Goal: Task Accomplishment & Management: Complete application form

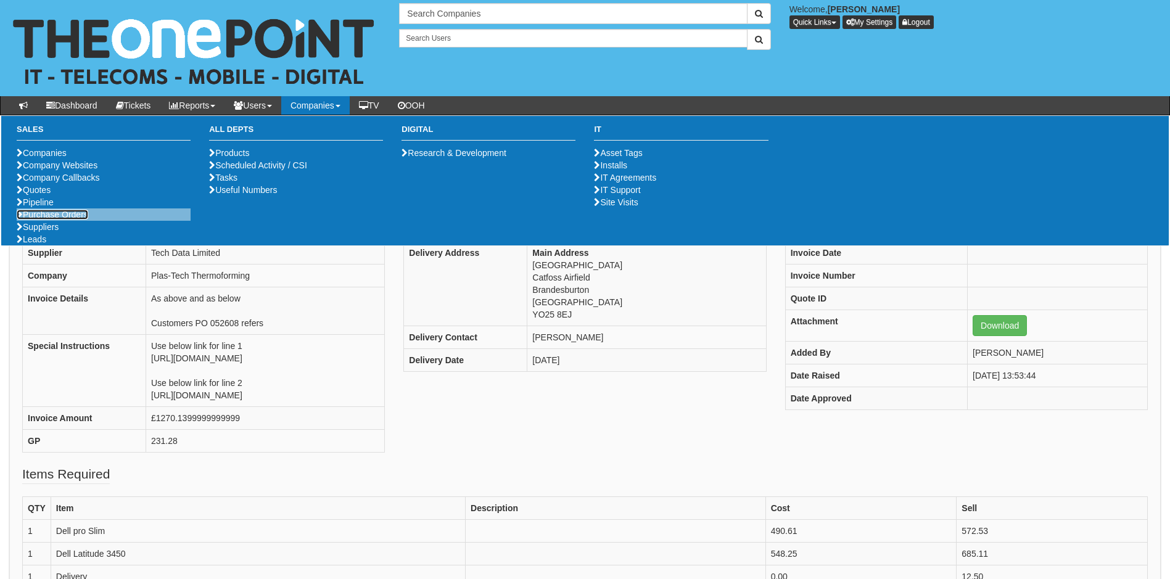
click at [47, 220] on link "Purchase Orders" at bounding box center [53, 215] width 72 height 10
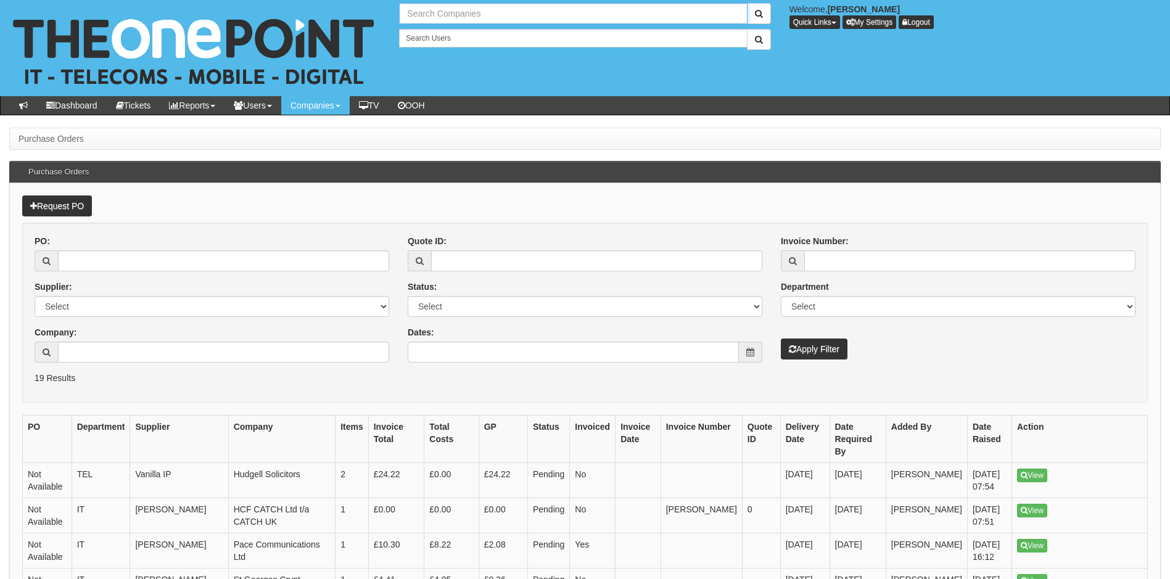
click at [464, 14] on input "text" at bounding box center [573, 13] width 348 height 21
type input "Search Companies"
click at [57, 205] on link "Request PO" at bounding box center [57, 205] width 70 height 21
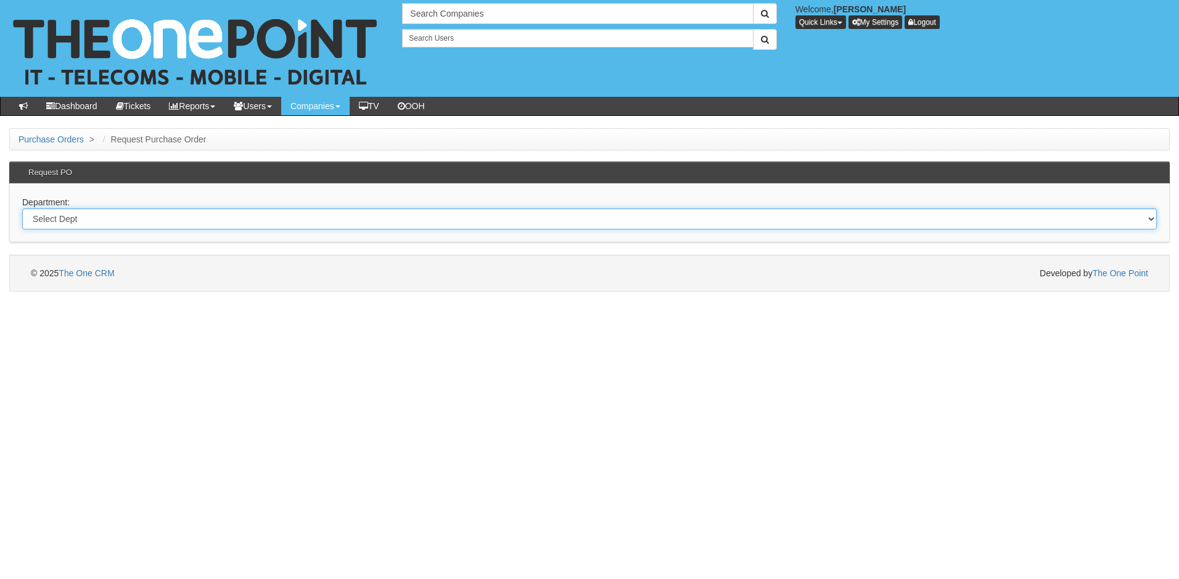
click at [124, 219] on select "Select Dept Digital Internal IT Mobiles Marketing Telecoms" at bounding box center [589, 218] width 1135 height 21
select select "?pipeID=&dept=IT"
click at [22, 208] on select "Select Dept Digital Internal IT Mobiles Marketing Telecoms" at bounding box center [589, 218] width 1135 height 21
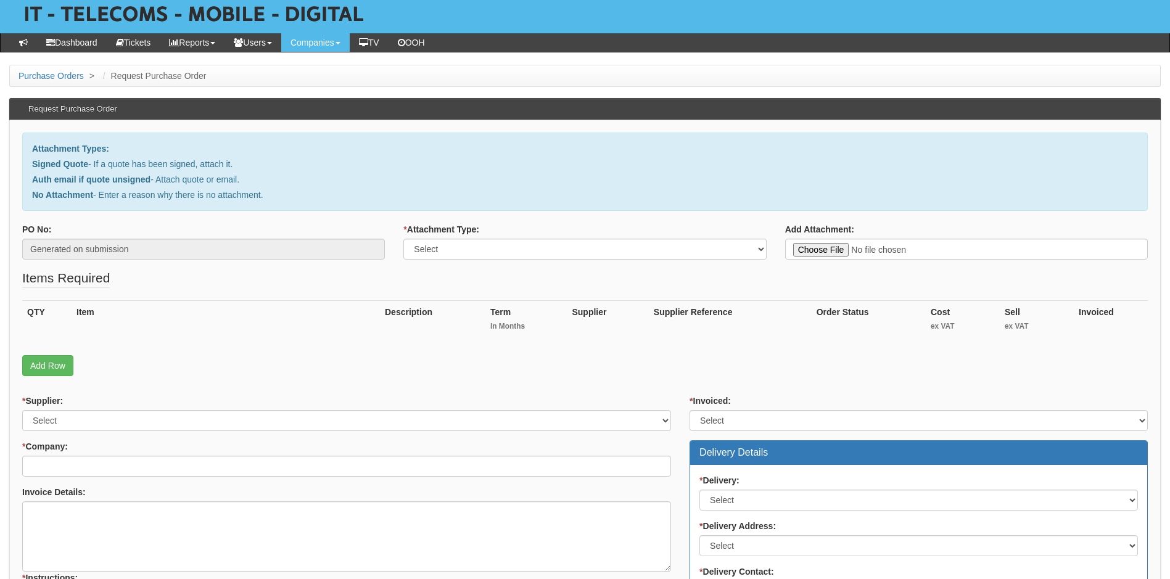
scroll to position [62, 0]
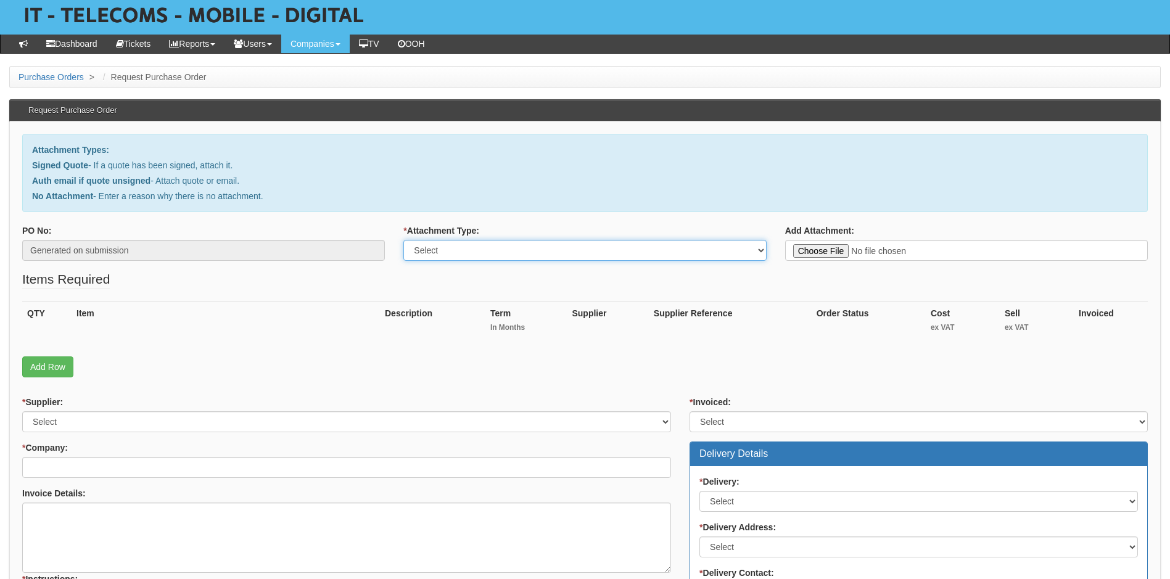
click at [553, 249] on select "Select Signed Quote Auth email with quote if unsigned No Attachment" at bounding box center [584, 250] width 363 height 21
select select "No Attachment"
click at [403, 240] on select "Select Signed Quote Auth email with quote if unsigned No Attachment" at bounding box center [584, 250] width 363 height 21
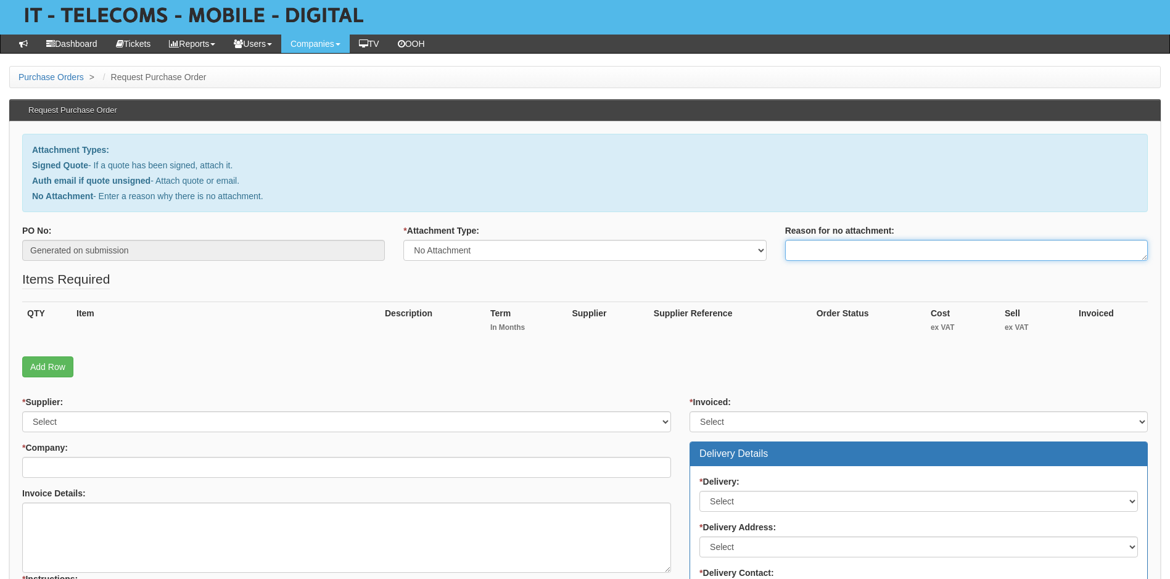
click at [845, 247] on textarea "Reason for no attachment:" at bounding box center [966, 250] width 363 height 21
type textarea "A"
type textarea "Relates to previous PO's"
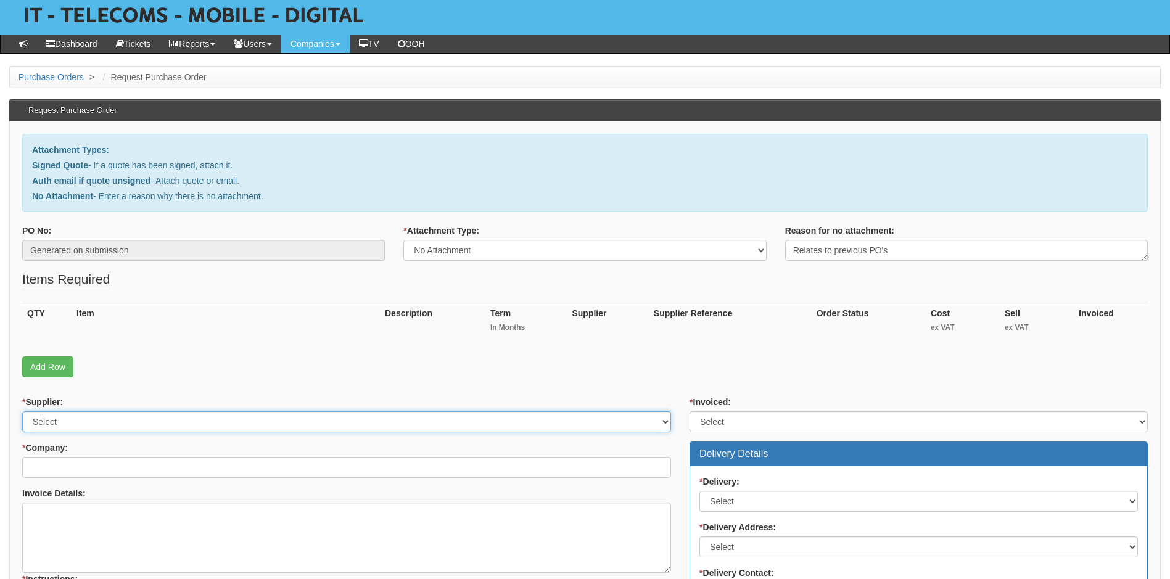
click at [306, 424] on select "Select 123 REG.co.uk 1Password 3 4Gon AA Jones Electric Ltd Abzorb Access Group…" at bounding box center [346, 421] width 649 height 21
click at [207, 448] on div "* Company:" at bounding box center [346, 460] width 649 height 36
click at [203, 424] on select "Select 123 REG.co.uk 1Password 3 4Gon AA Jones Electric Ltd Abzorb Access Group…" at bounding box center [346, 421] width 649 height 21
click at [22, 411] on select "Select 123 REG.co.uk 1Password 3 4Gon AA Jones Electric Ltd Abzorb Access Group…" at bounding box center [346, 421] width 649 height 21
click at [140, 392] on form "PO No: Generated on submission * Attachment Type: Select Signed Quote Auth emai…" at bounding box center [584, 528] width 1125 height 609
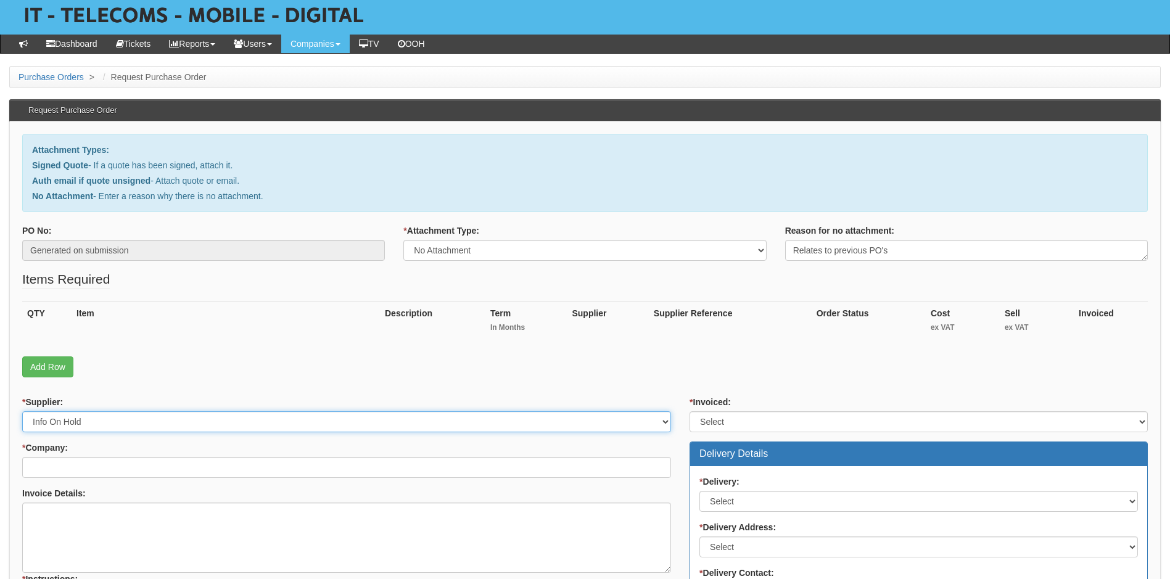
drag, startPoint x: 114, startPoint y: 414, endPoint x: 125, endPoint y: 417, distance: 11.5
click at [114, 414] on select "Select 123 REG.co.uk 1Password 3 4Gon AA Jones Electric Ltd Abzorb Access Group…" at bounding box center [346, 421] width 649 height 21
select select "291"
click at [22, 411] on select "Select 123 REG.co.uk 1Password 3 4Gon AA Jones Electric Ltd Abzorb Access Group…" at bounding box center [346, 421] width 649 height 21
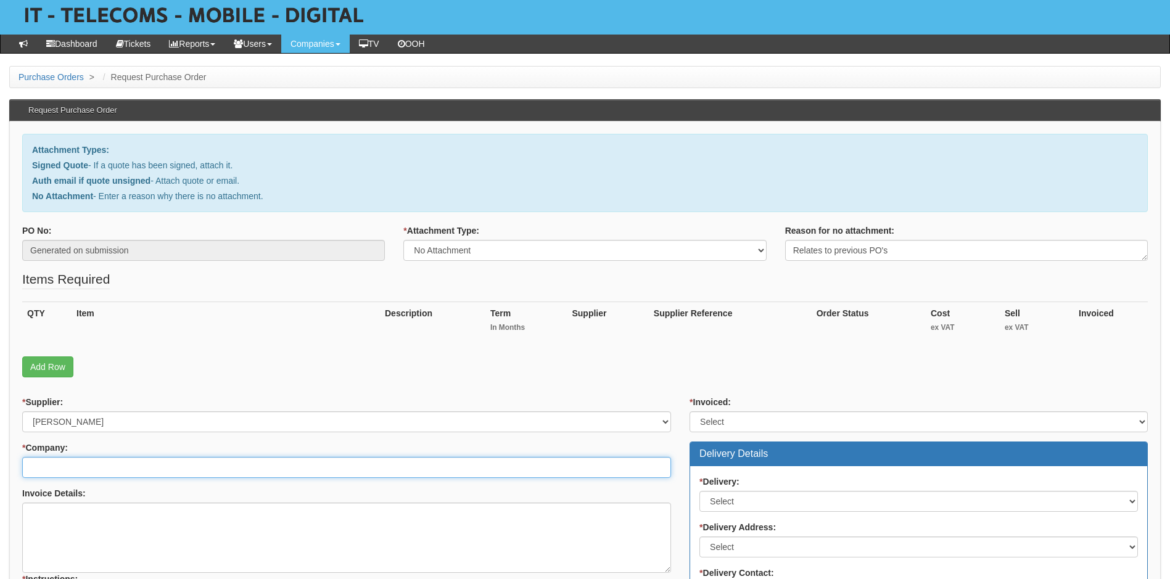
click at [83, 462] on input "* Company:" at bounding box center [346, 467] width 649 height 21
click at [73, 467] on input "Thompsons comme" at bounding box center [346, 467] width 649 height 21
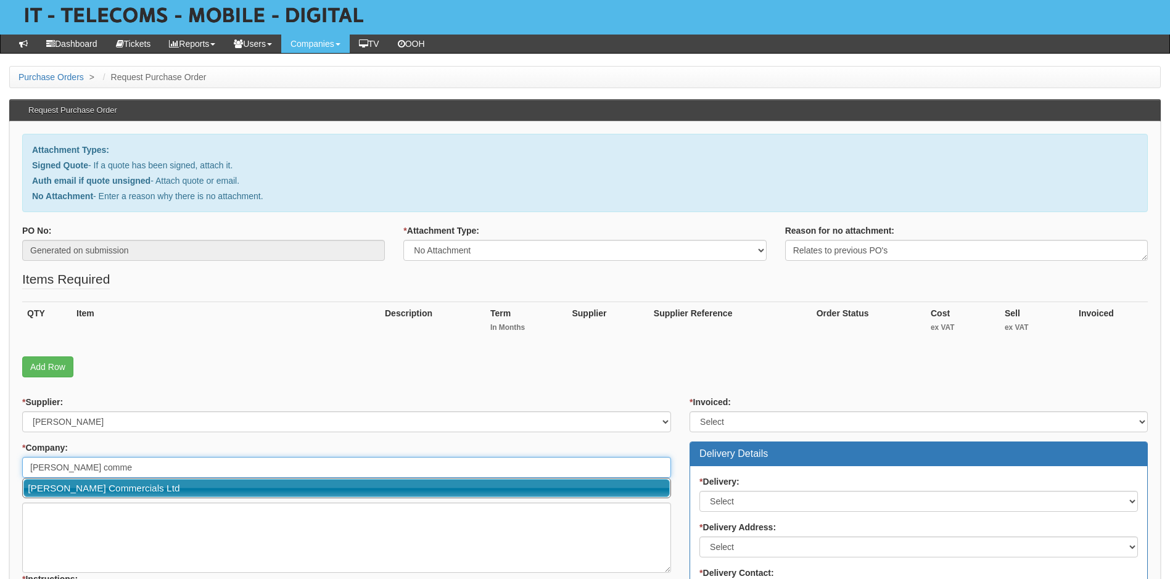
click at [118, 487] on link "[PERSON_NAME] Commercials Ltd" at bounding box center [346, 488] width 646 height 18
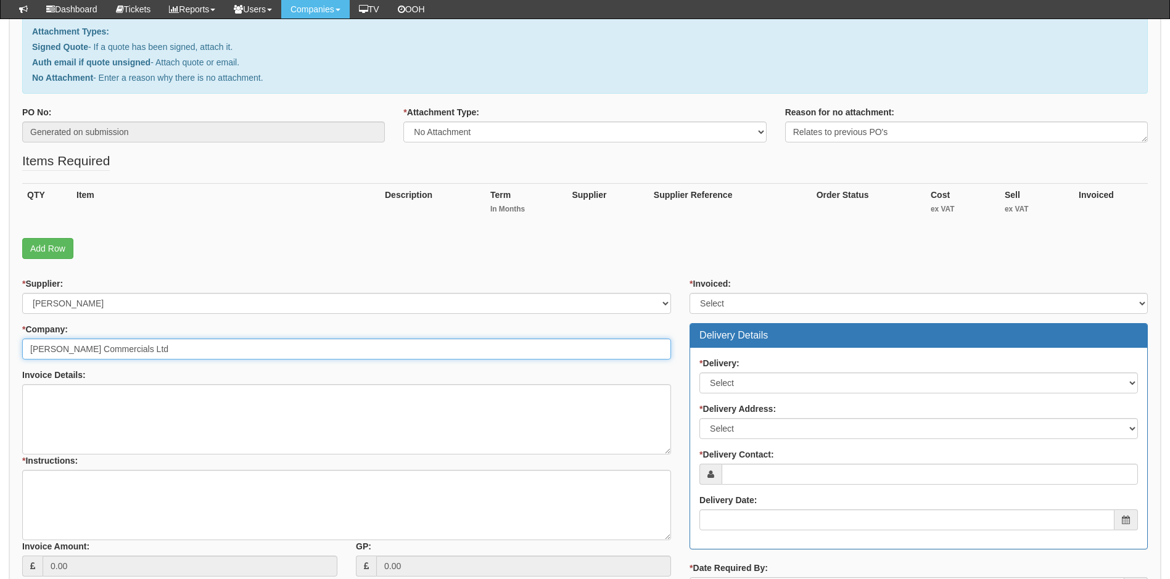
scroll to position [247, 0]
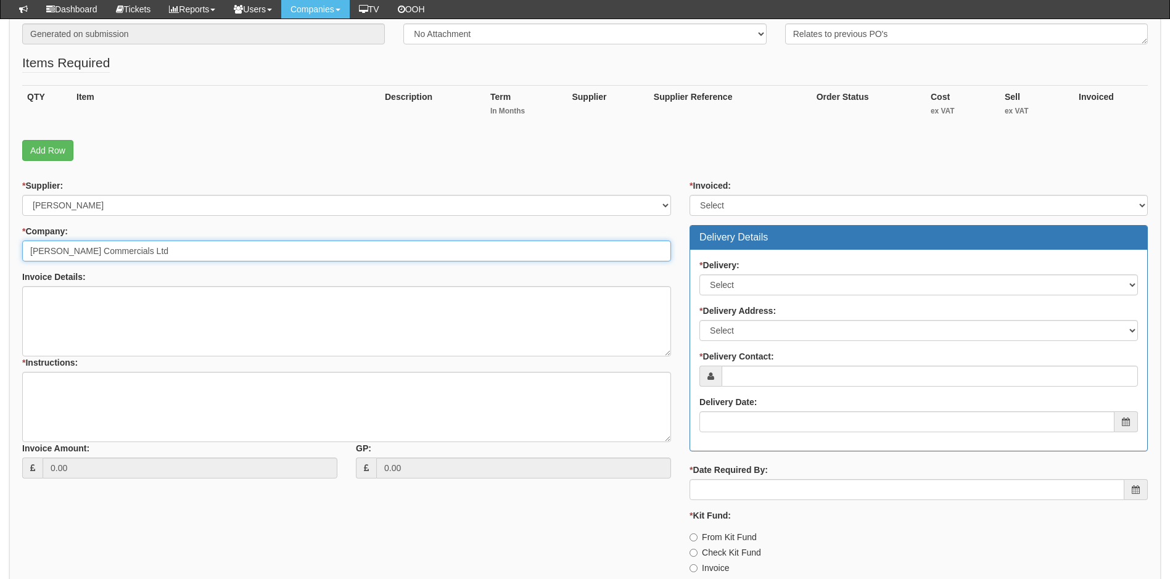
type input "[PERSON_NAME] Commercials Ltd"
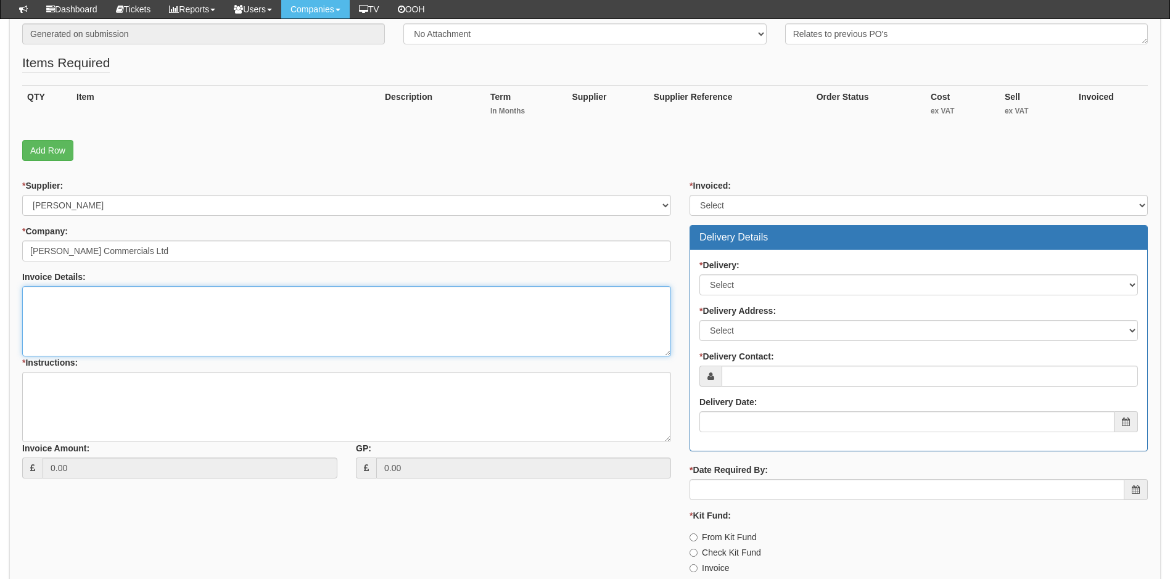
click at [103, 318] on textarea "Invoice Details:" at bounding box center [346, 321] width 649 height 70
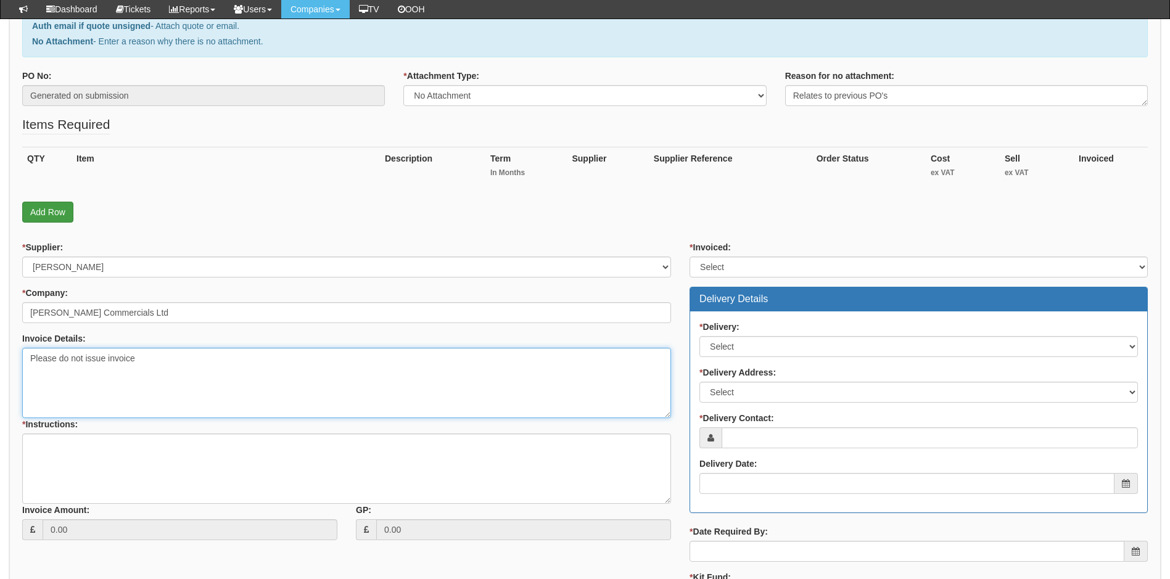
type textarea "Please do not issue invoice"
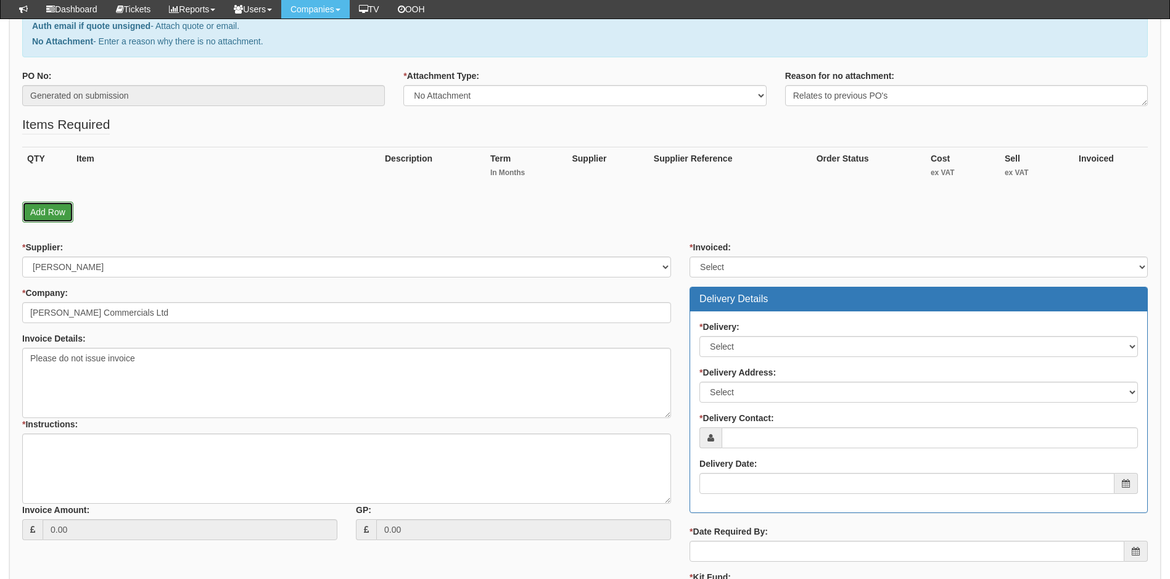
click at [44, 213] on link "Add Row" at bounding box center [47, 212] width 51 height 21
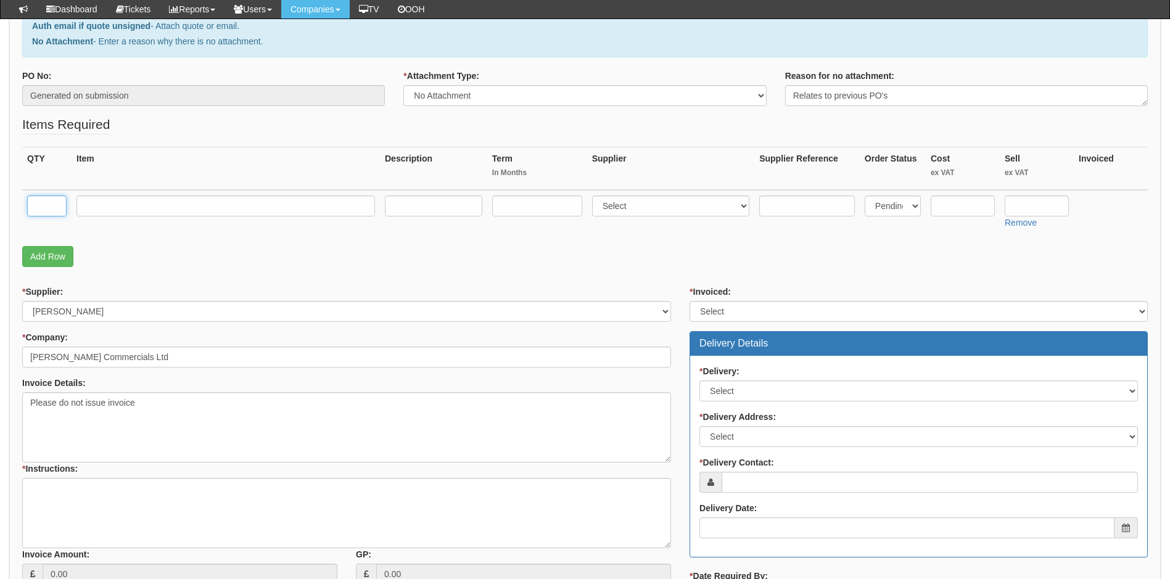
click at [44, 207] on input "text" at bounding box center [46, 205] width 39 height 21
type input "2"
click at [135, 203] on input "text" at bounding box center [225, 205] width 298 height 21
type input "Windows 11 Home to Pro Upgrade"
click at [906, 93] on textarea "Relates to previous PO's" at bounding box center [966, 95] width 363 height 21
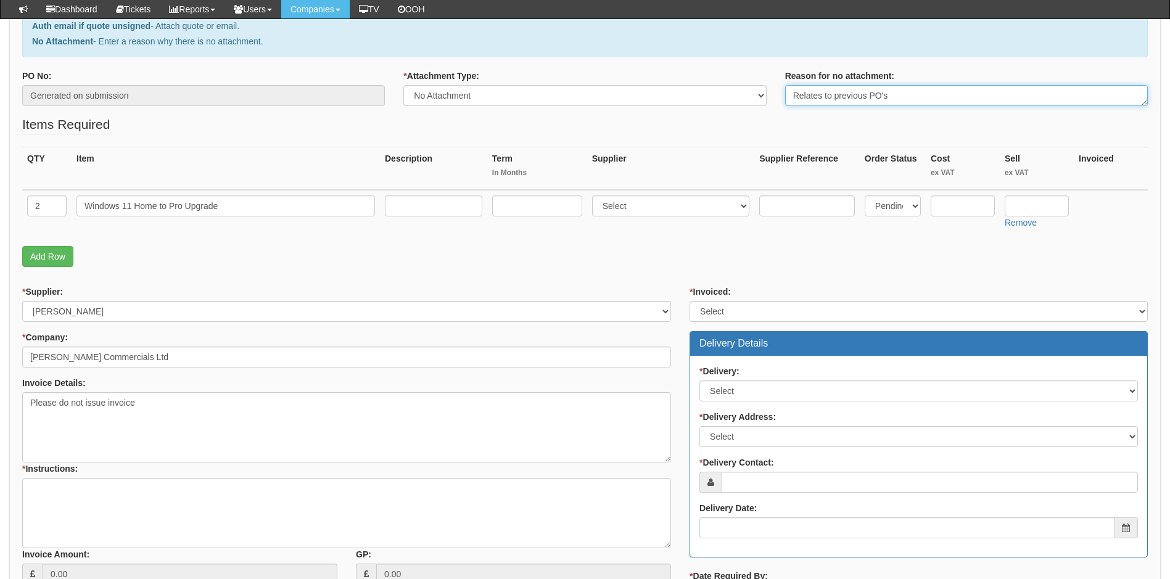
click at [895, 98] on textarea "Relates to previous PO's" at bounding box center [966, 95] width 363 height 21
type textarea "Relates to previous PO's 19474 and 19492"
click at [954, 209] on input "text" at bounding box center [963, 205] width 64 height 21
click at [943, 202] on input "text" at bounding box center [963, 205] width 64 height 21
type input "39.88"
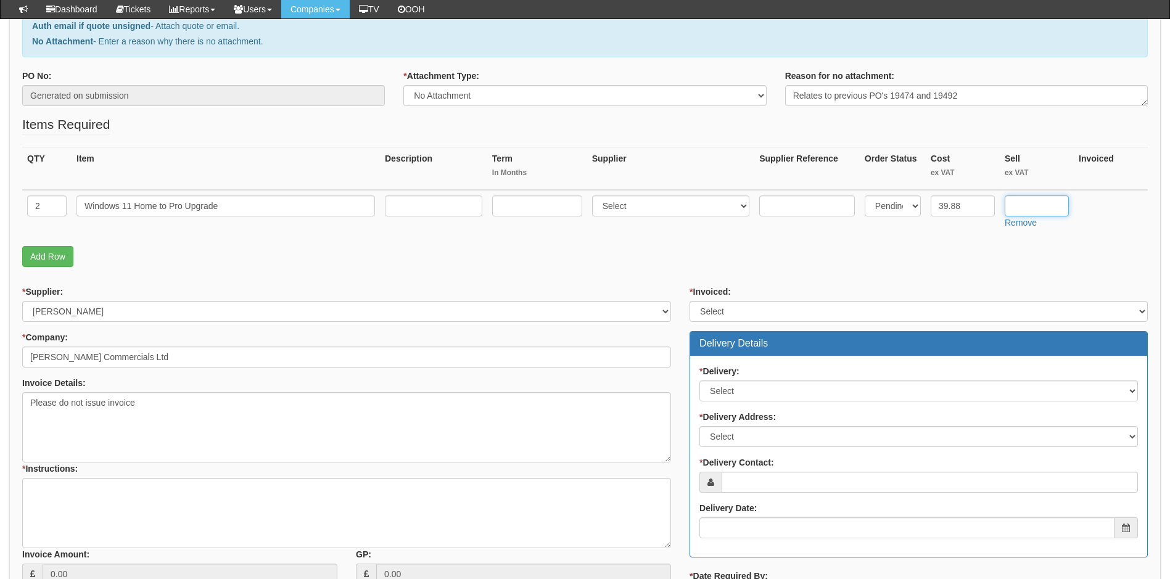
click at [1032, 207] on input "text" at bounding box center [1037, 205] width 64 height 21
type input "0"
click at [934, 259] on p "Add Row" at bounding box center [584, 256] width 1125 height 21
click at [427, 205] on input "text" at bounding box center [433, 205] width 97 height 21
click at [398, 206] on input "text" at bounding box center [433, 205] width 97 height 21
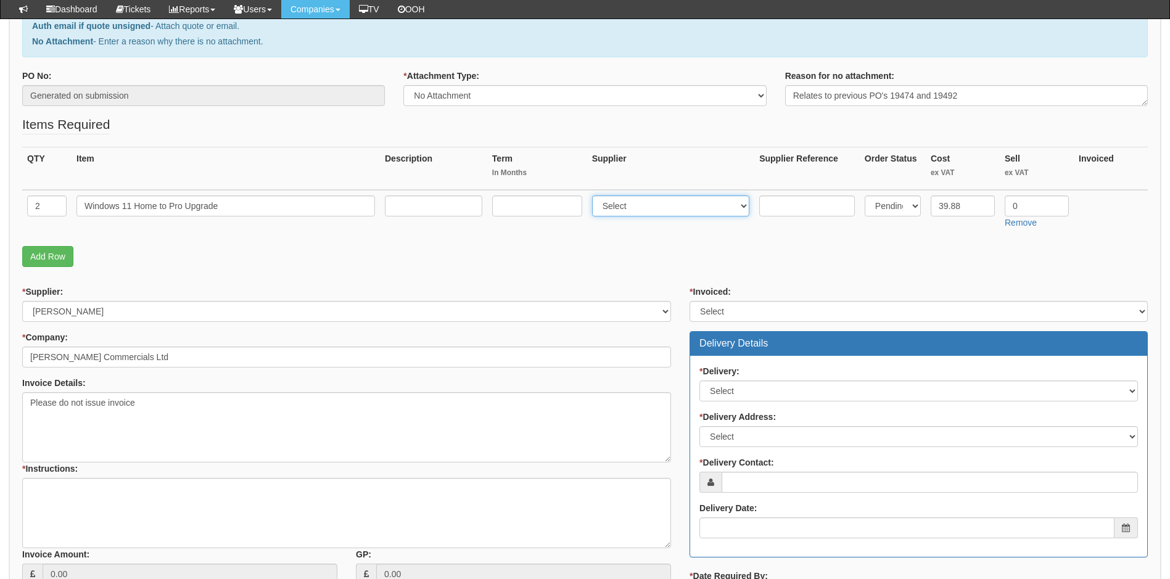
click at [676, 201] on select "Select 123 REG.co.uk 1Password 3 4Gon AA Jones Electric Ltd Abzorb Access Group…" at bounding box center [671, 205] width 158 height 21
click at [475, 259] on p "Add Row" at bounding box center [584, 256] width 1125 height 21
click at [524, 201] on input "text" at bounding box center [537, 205] width 90 height 21
click at [695, 200] on select "Select 123 REG.co.uk 1Password 3 4Gon AA Jones Electric Ltd Abzorb Access Group…" at bounding box center [671, 205] width 158 height 21
select select "291"
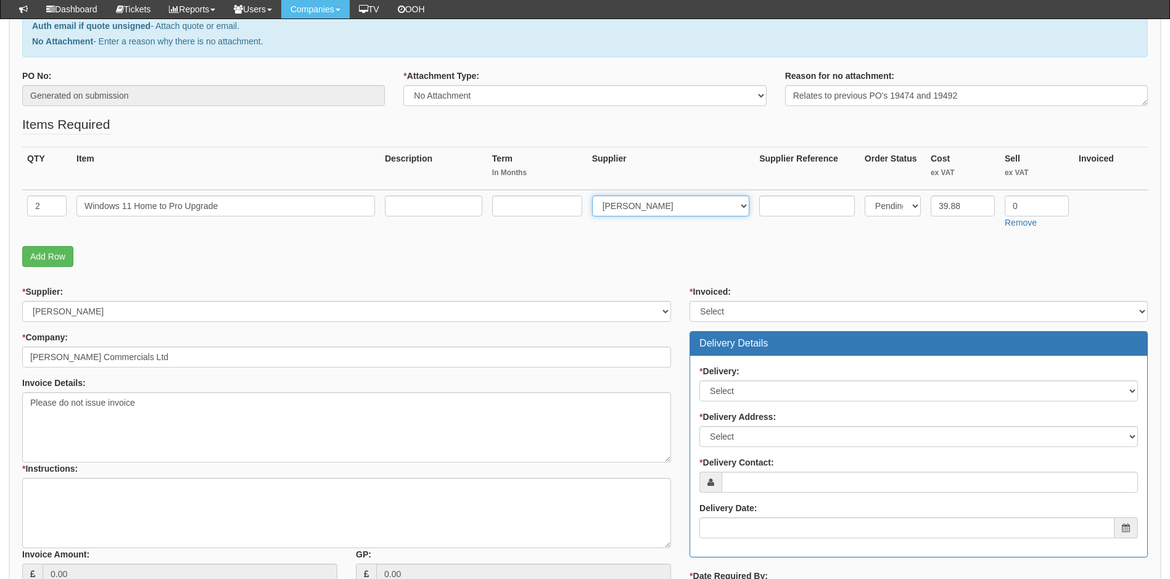
click at [594, 195] on select "Select 123 REG.co.uk 1Password 3 4Gon AA Jones Electric Ltd Abzorb Access Group…" at bounding box center [671, 205] width 158 height 21
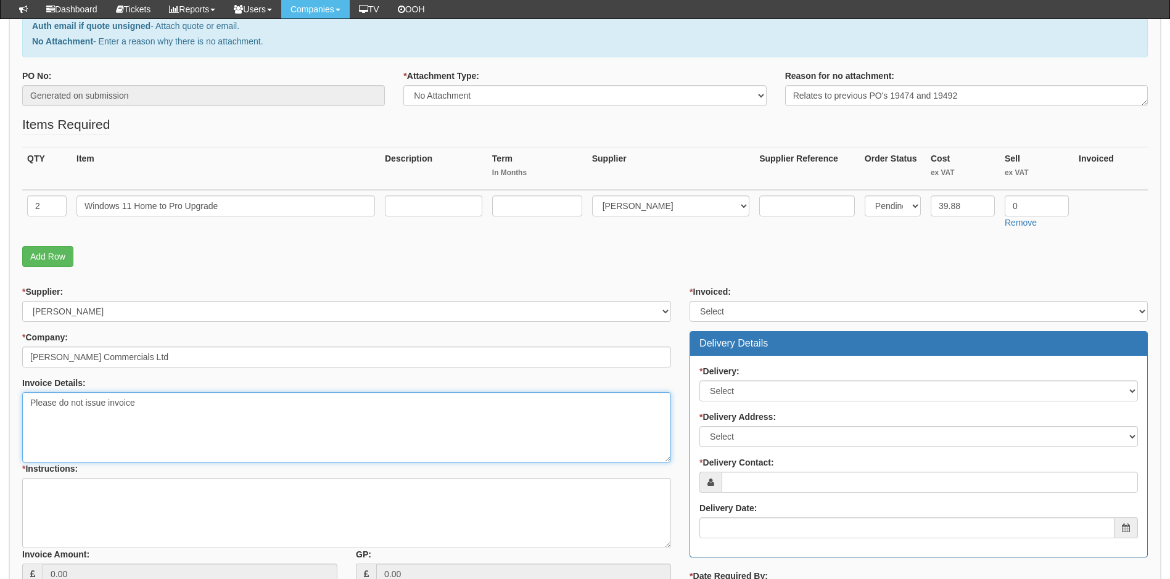
click at [156, 407] on textarea "Please do not issue invoice" at bounding box center [346, 427] width 649 height 70
click at [52, 428] on textarea "Please do not issue invoice to [PERSON_NAME], us to just take the hit on these …" at bounding box center [346, 427] width 649 height 70
click at [299, 428] on textarea "Please do not issue invoice to Thompsons, us to just take the hit on these as p…" at bounding box center [346, 427] width 649 height 70
drag, startPoint x: 480, startPoint y: 427, endPoint x: 22, endPoint y: 424, distance: 458.2
click at [22, 424] on textarea "Please do not issue invoice to Thompsons, us to just take the hit on these as p…" at bounding box center [346, 427] width 649 height 70
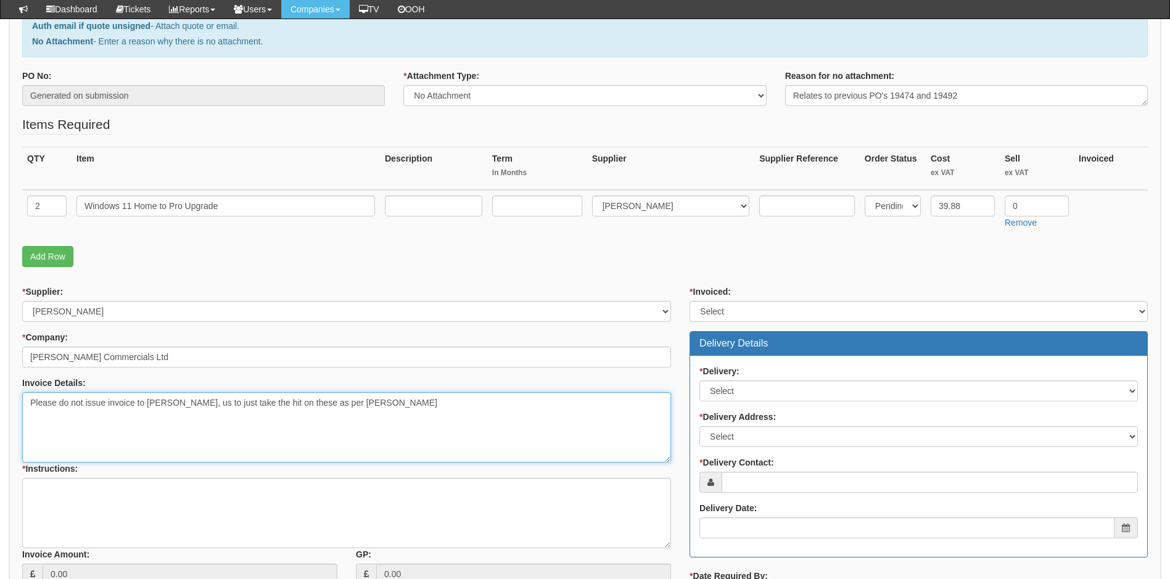
type textarea "Please do not issue invoice to [PERSON_NAME], us to just take the hit on these …"
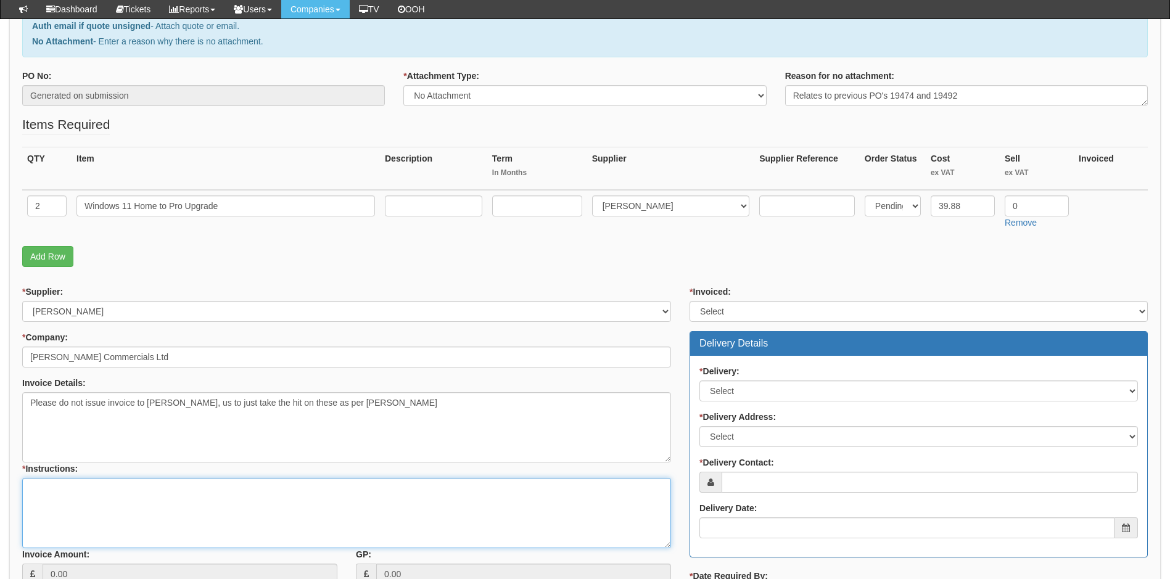
click at [36, 494] on textarea "* Instructions:" at bounding box center [346, 513] width 649 height 70
paste textarea "2 x Windows home machines ordered in error so customer cannot use for business …"
type textarea "2 x Windows home machines ordered in error so customer cannot use for business …"
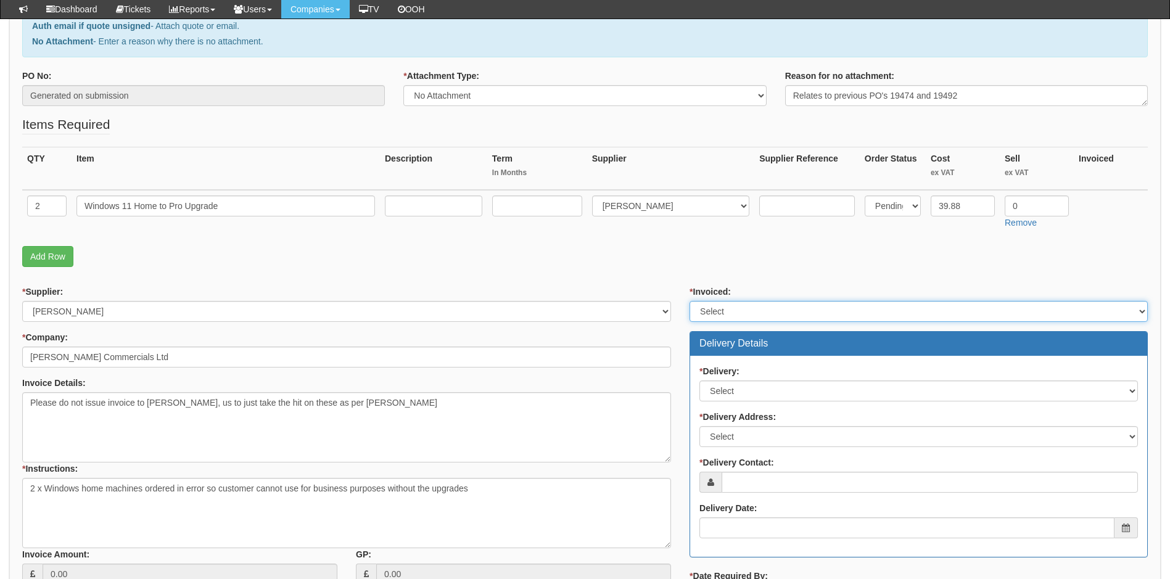
drag, startPoint x: 763, startPoint y: 308, endPoint x: 769, endPoint y: 319, distance: 12.4
click at [763, 308] on select "Select Yes No N/A STB (part of order)" at bounding box center [918, 311] width 458 height 21
select select "2"
click at [689, 301] on select "Select Yes No N/A STB (part of order)" at bounding box center [918, 311] width 458 height 21
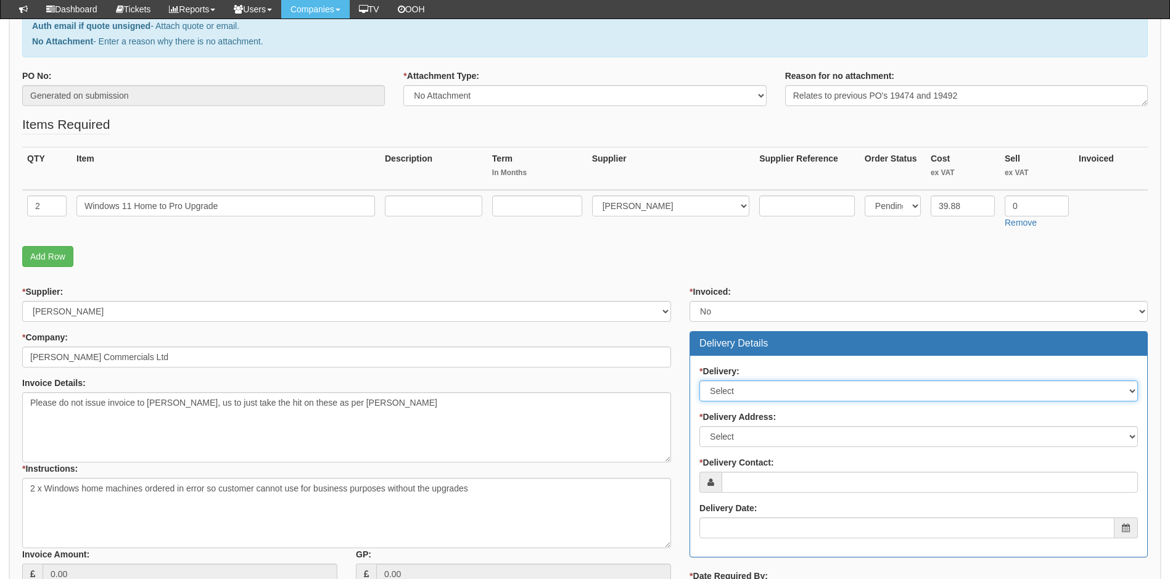
click at [736, 389] on select "Select No Not Applicable Yes" at bounding box center [918, 390] width 438 height 21
select select "2"
click at [699, 380] on select "Select No Not Applicable Yes" at bounding box center [918, 390] width 438 height 21
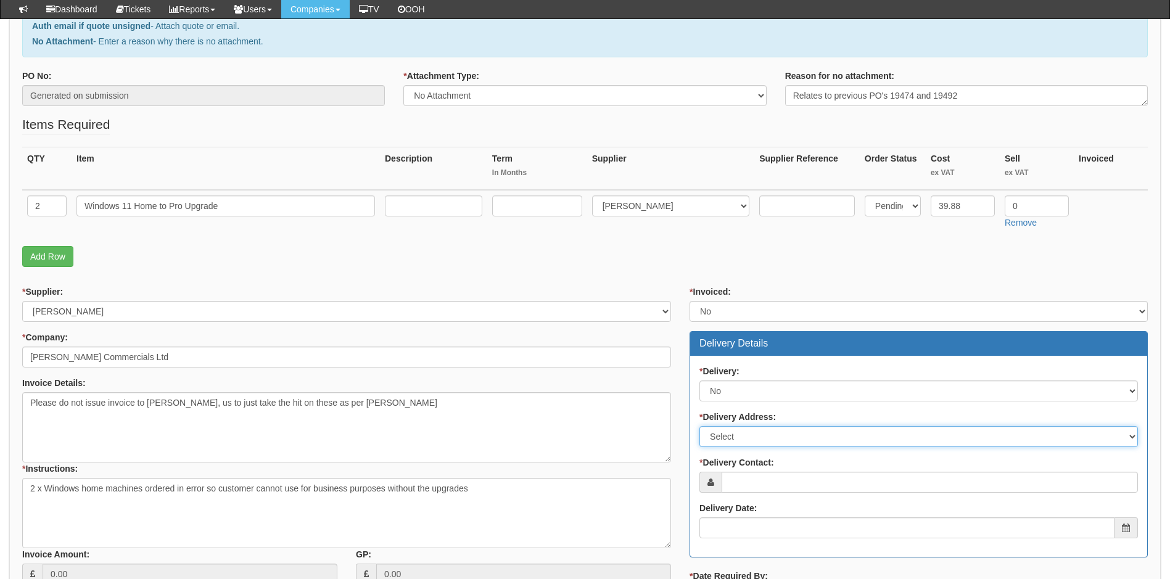
click at [762, 435] on select "Select Not Applicable Main Address - HU3 4UQ Other" at bounding box center [918, 436] width 438 height 21
select select "N/A"
click at [699, 426] on select "Select Not Applicable Main Address - HU3 4UQ Other" at bounding box center [918, 436] width 438 height 21
click at [752, 479] on input "* Delivery Contact:" at bounding box center [929, 482] width 416 height 21
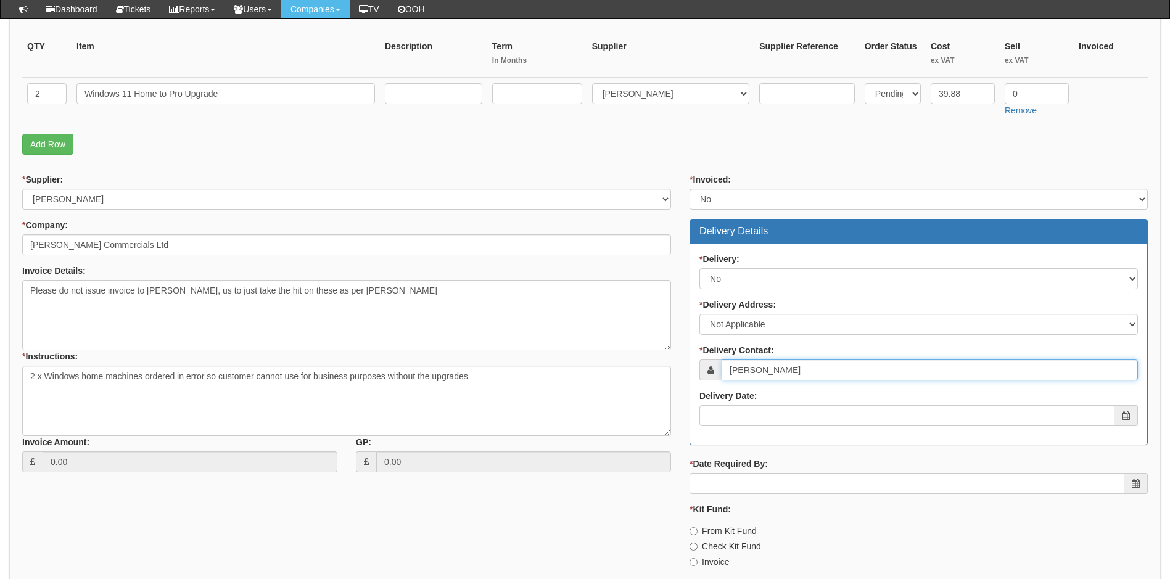
scroll to position [308, 0]
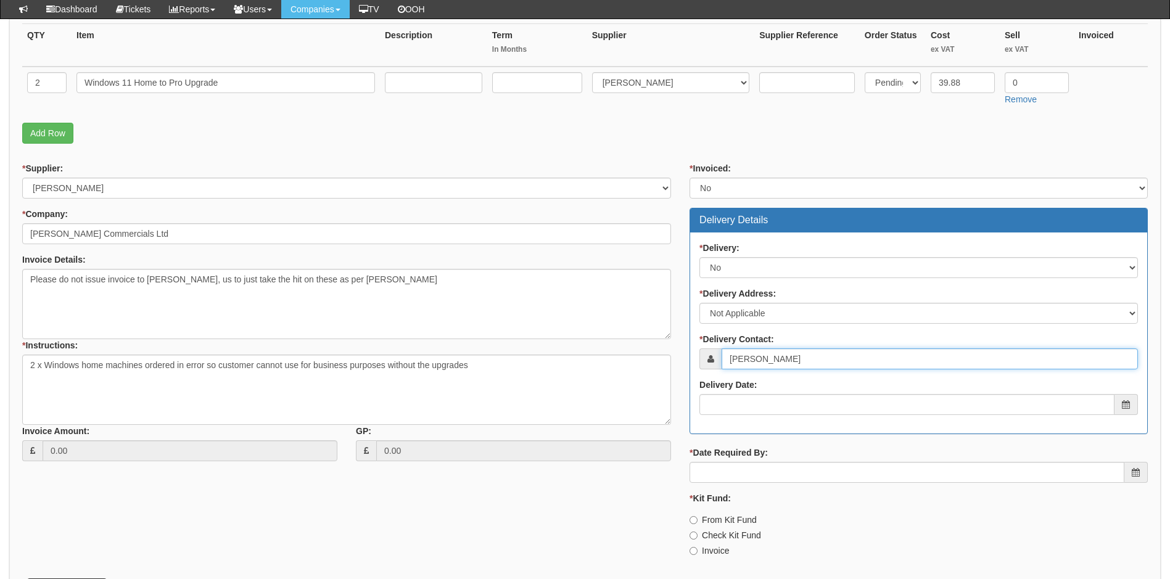
type input "[PERSON_NAME]"
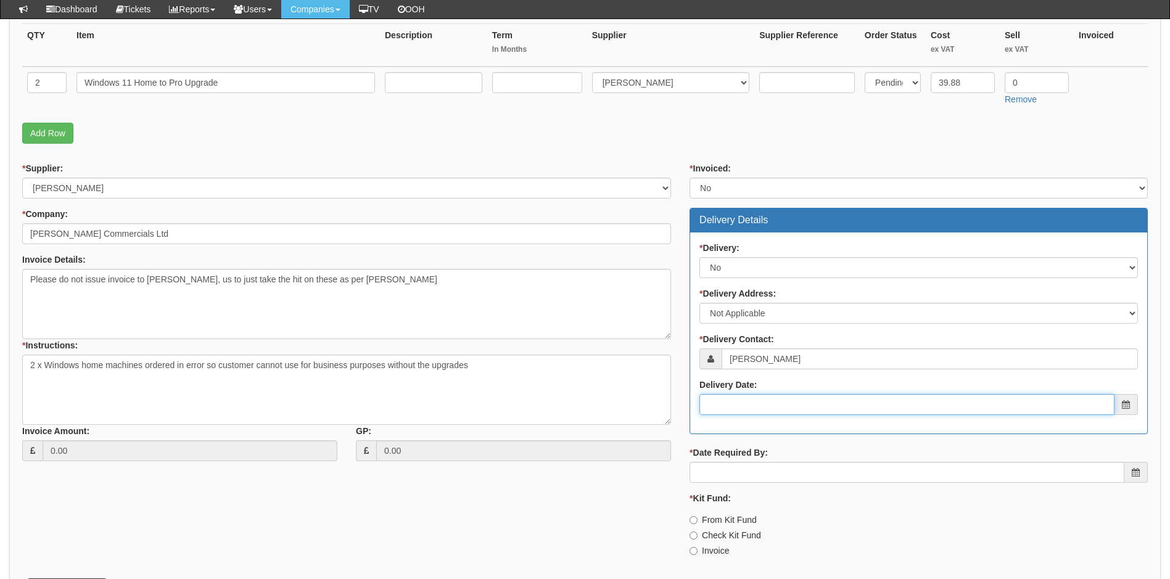
click at [794, 407] on input "Delivery Date:" at bounding box center [906, 404] width 415 height 21
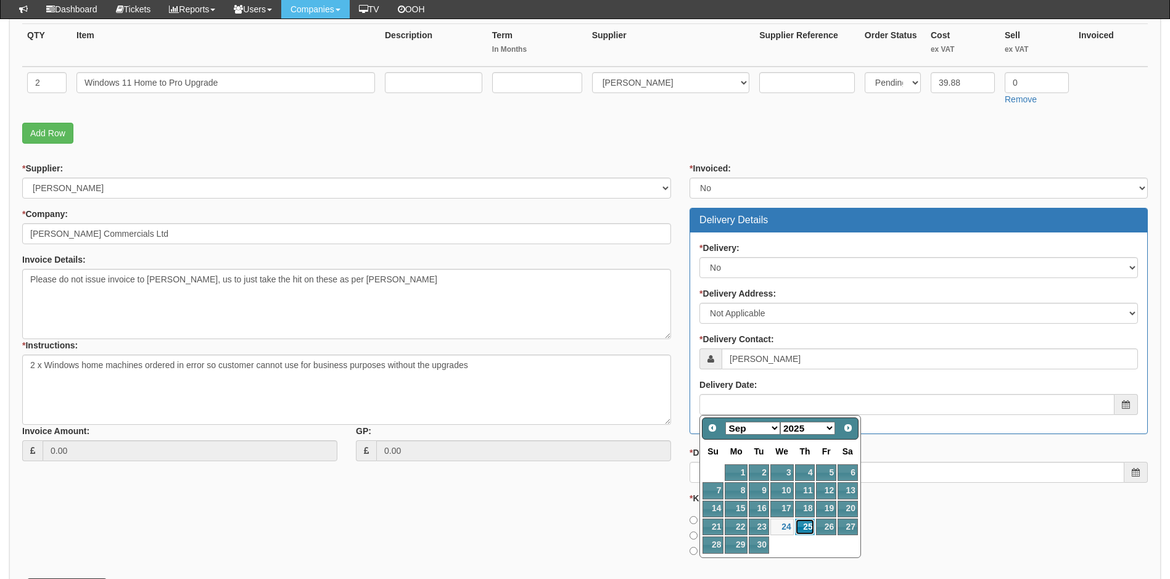
click at [804, 527] on link "25" at bounding box center [805, 527] width 20 height 17
type input "2025-09-25"
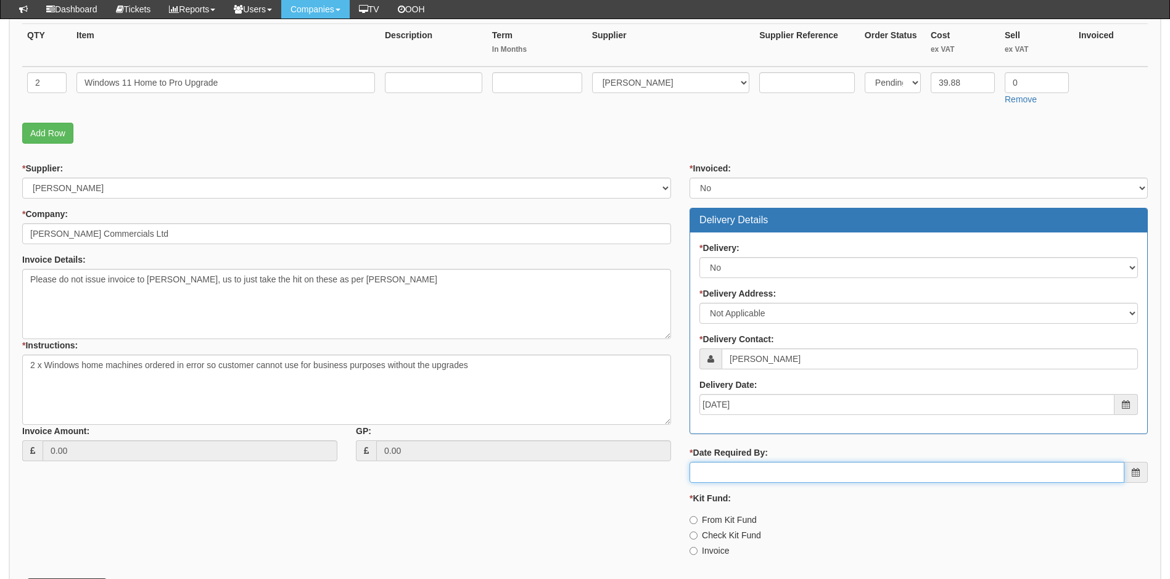
click at [753, 478] on input "* Date Required By:" at bounding box center [906, 472] width 435 height 21
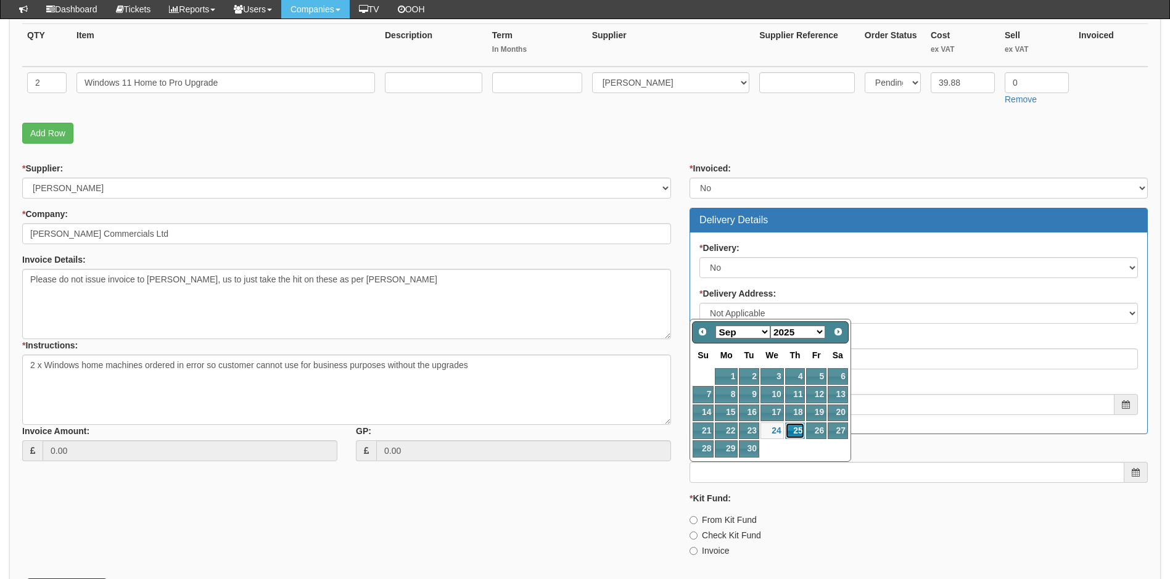
click at [792, 429] on link "25" at bounding box center [795, 430] width 20 height 17
type input "2025-09-25"
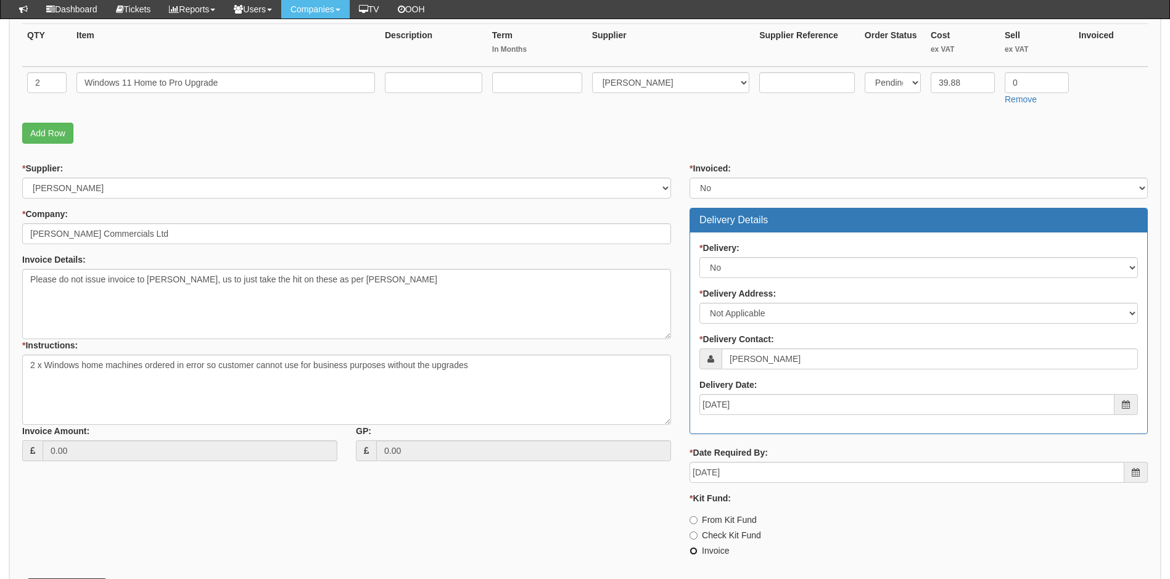
click at [696, 552] on input "Invoice" at bounding box center [693, 551] width 8 height 8
radio input "true"
click at [676, 477] on div "* Supplier: Select 123 REG.co.uk 1Password 3 4Gon AA Jones Electric Ltd Abzorb …" at bounding box center [585, 364] width 1144 height 404
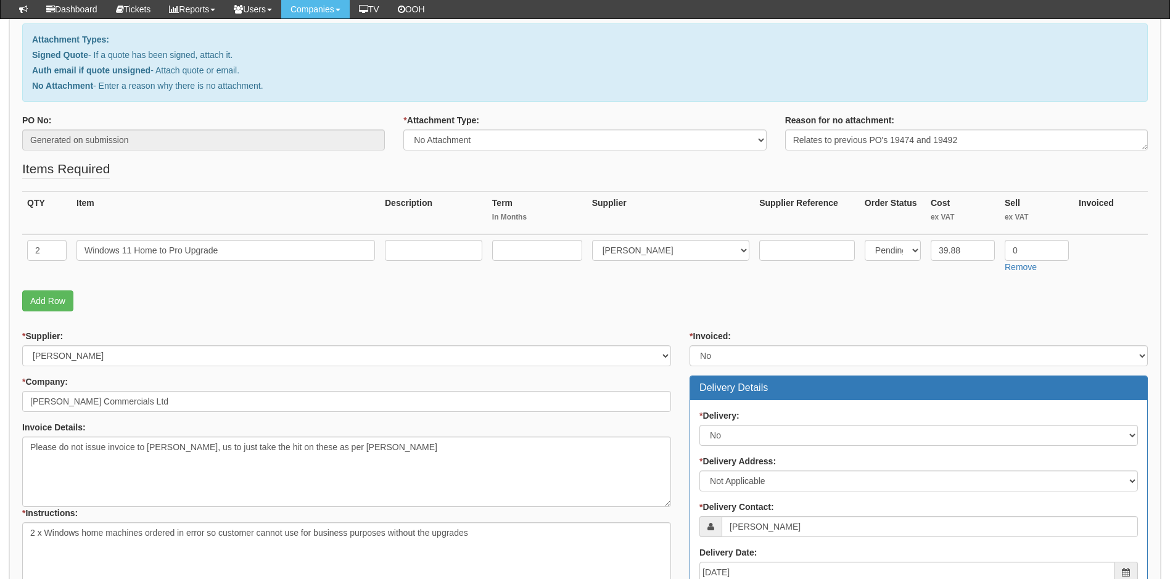
scroll to position [123, 0]
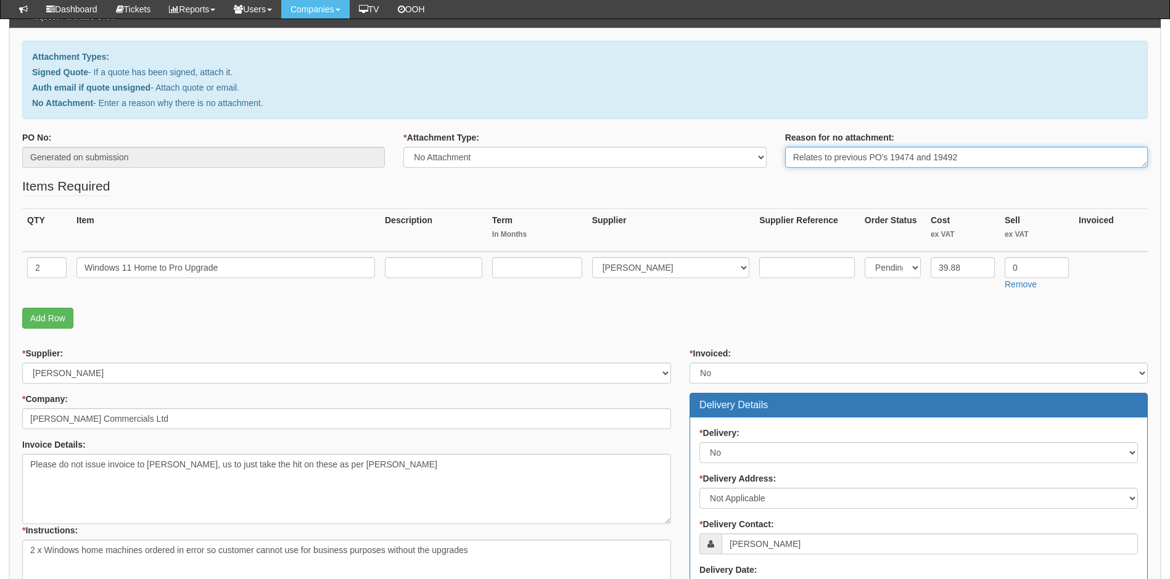
click at [969, 155] on textarea "Relates to previous PO's 19474 and 19492" at bounding box center [966, 157] width 363 height 21
click at [686, 327] on p "Add Row" at bounding box center [584, 318] width 1125 height 21
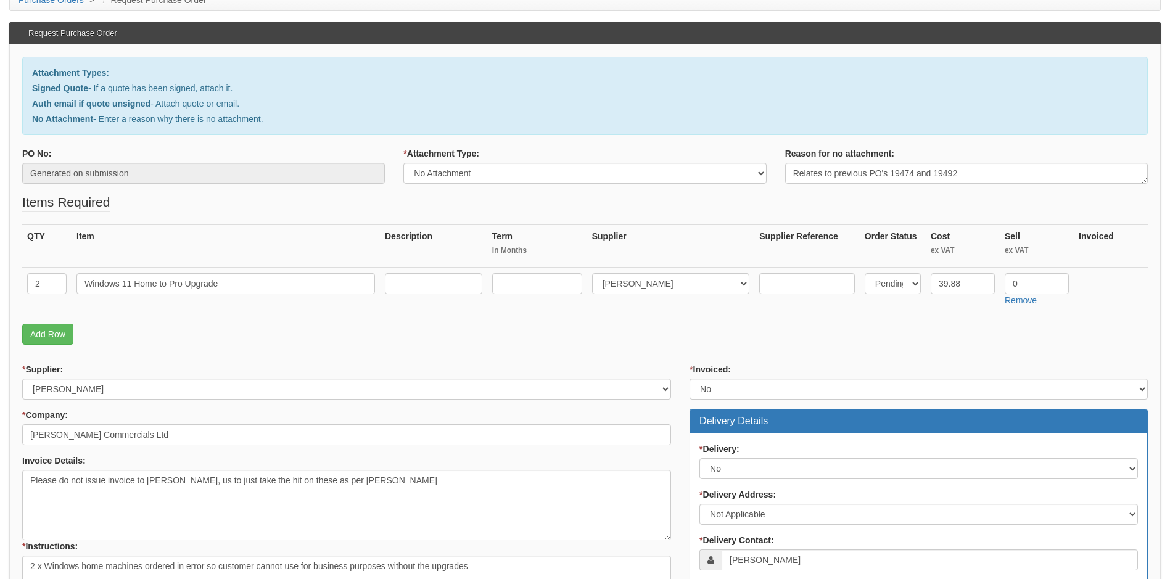
scroll to position [335, 0]
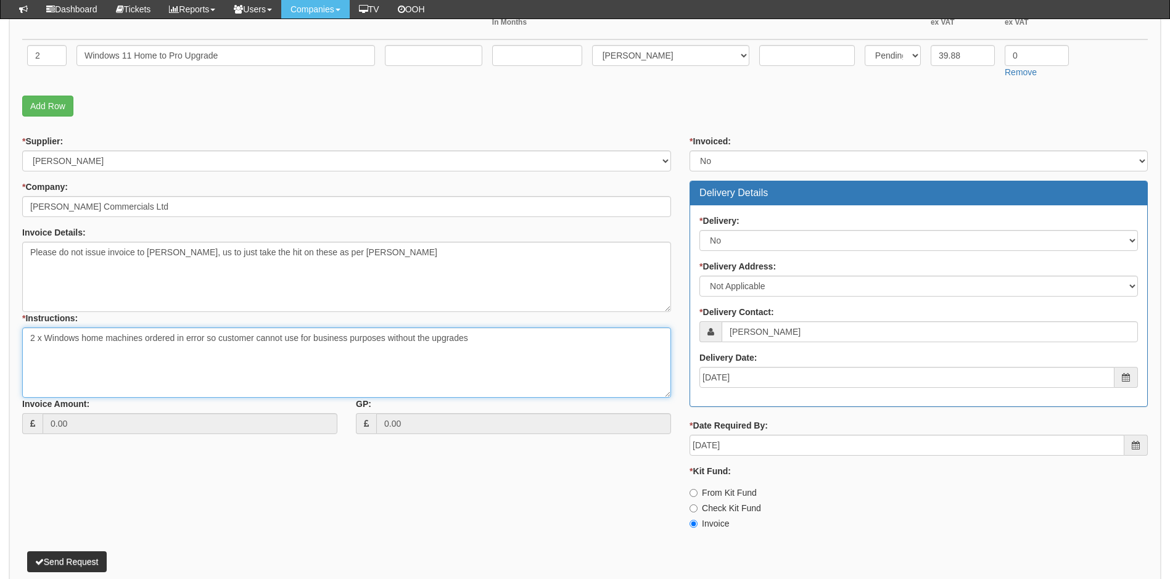
click at [151, 342] on textarea "2 x Windows home machines ordered in error so customer cannot use for business …" at bounding box center [346, 362] width 649 height 70
click at [486, 335] on textarea "2 x Windows home machines ordered in error so customer cannot use for business …" at bounding box center [346, 362] width 649 height 70
paste textarea "Windows 11 Home to Pro Upgrade for Microsoft 365 Business (NCE COM BAS PER 1TM)"
click at [395, 372] on textarea "2 x Windows home machines ordered in error so customer cannot use for business …" at bounding box center [346, 362] width 649 height 70
click at [41, 384] on textarea "2 x Windows home machines ordered in error so customer cannot use for business …" at bounding box center [346, 362] width 649 height 70
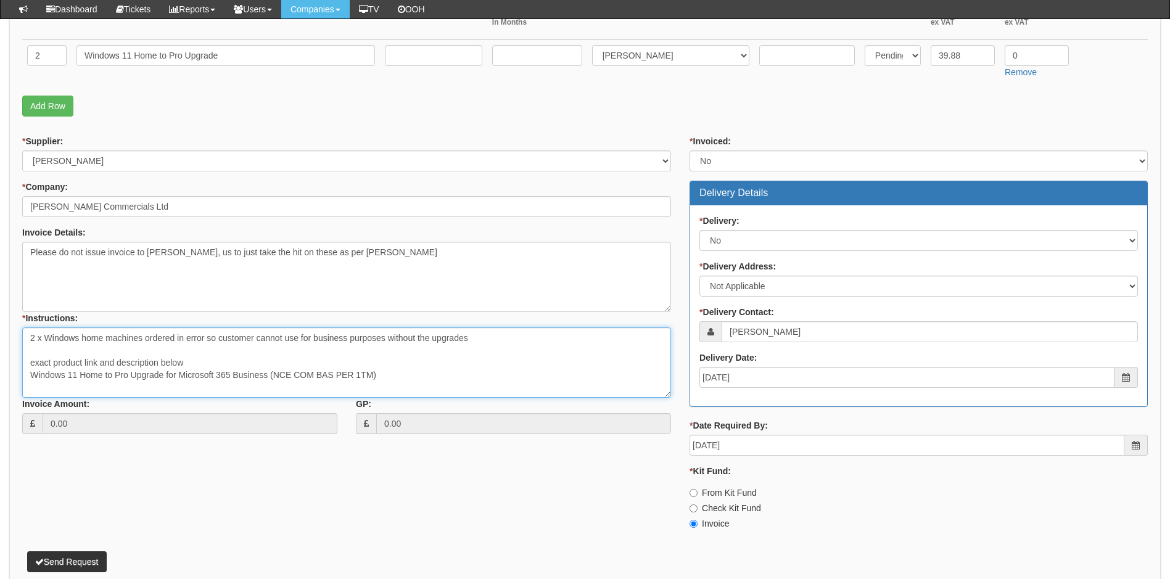
paste textarea "[URL][DOMAIN_NAME]"
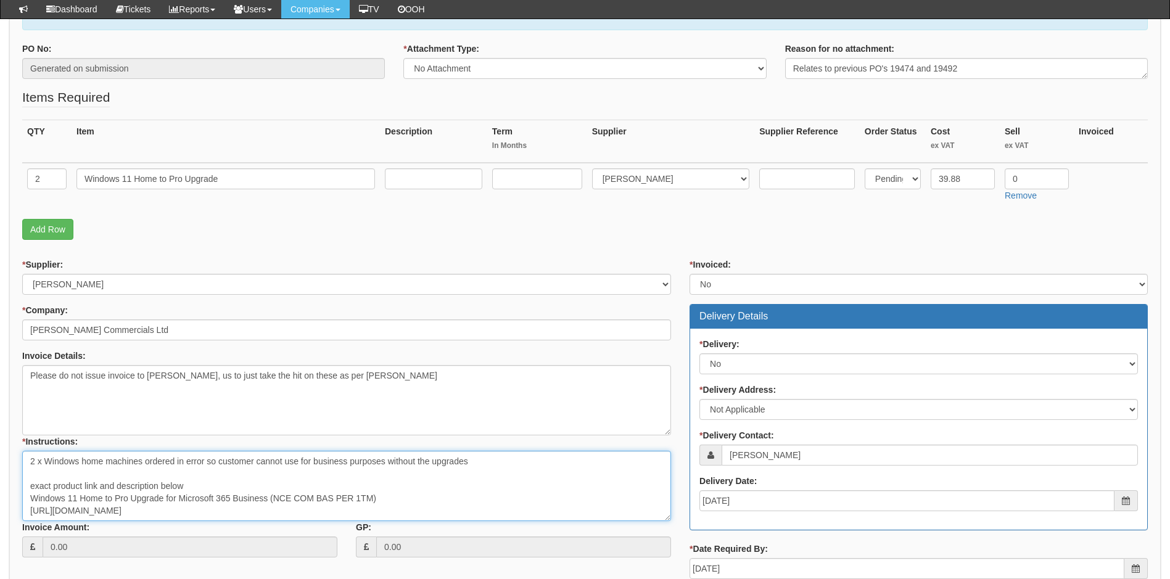
scroll to position [274, 0]
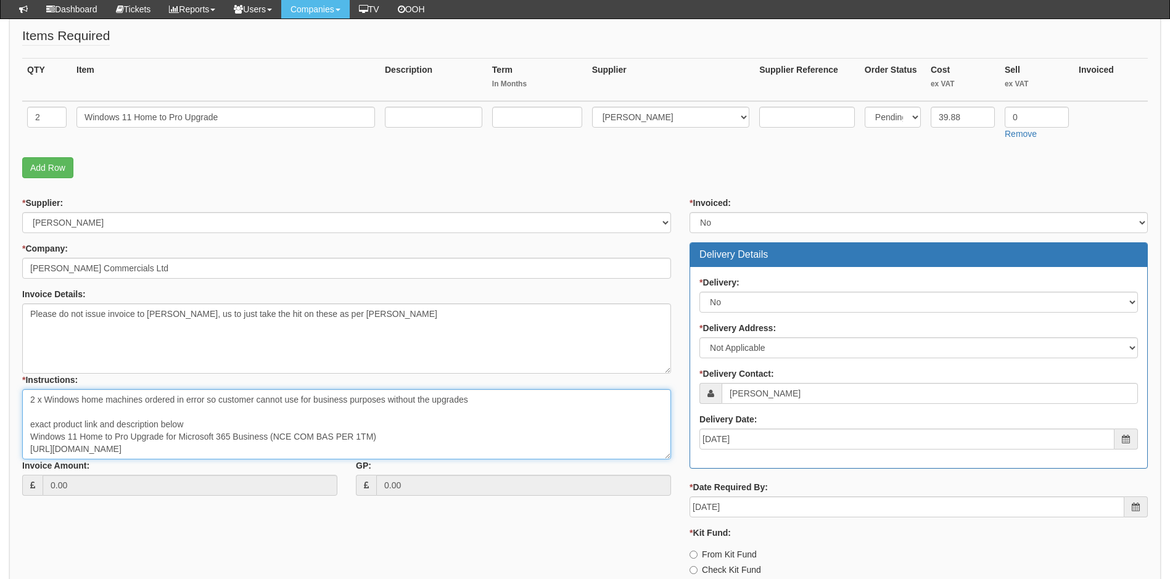
click at [189, 424] on textarea "2 x Windows home machines ordered in error so customer cannot use for business …" at bounding box center [346, 424] width 649 height 70
drag, startPoint x: 383, startPoint y: 437, endPoint x: 379, endPoint y: 431, distance: 6.7
click at [382, 435] on textarea "2 x Windows home machines ordered in error so customer cannot use for business …" at bounding box center [346, 424] width 649 height 70
paste textarea "DG7GMGF0D8H4:0002"
type textarea "2 x Windows home machines ordered in error so customer cannot use for business …"
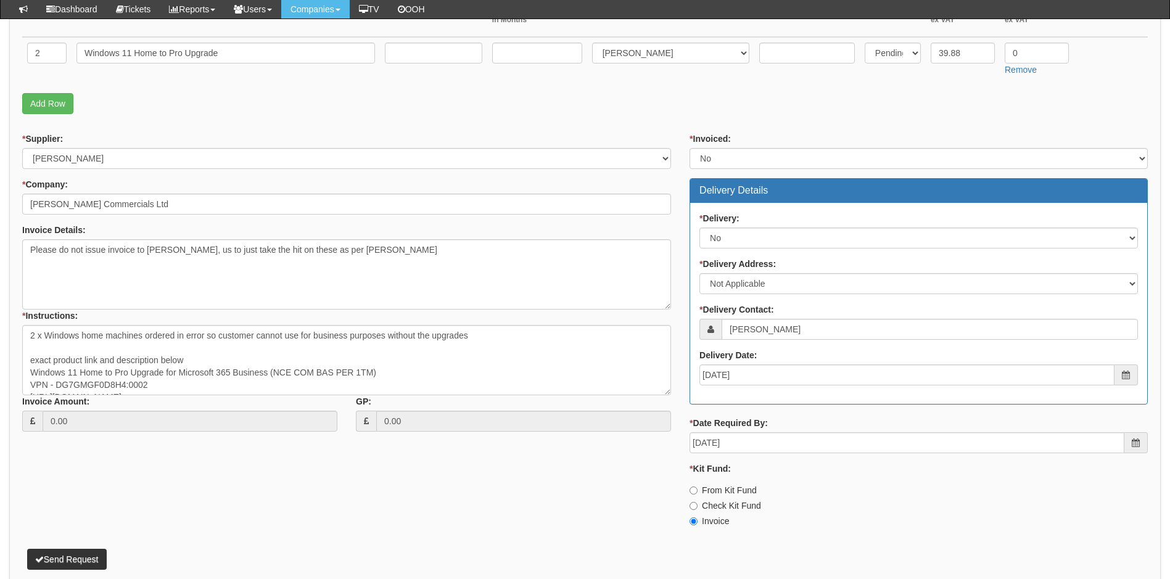
scroll to position [397, 0]
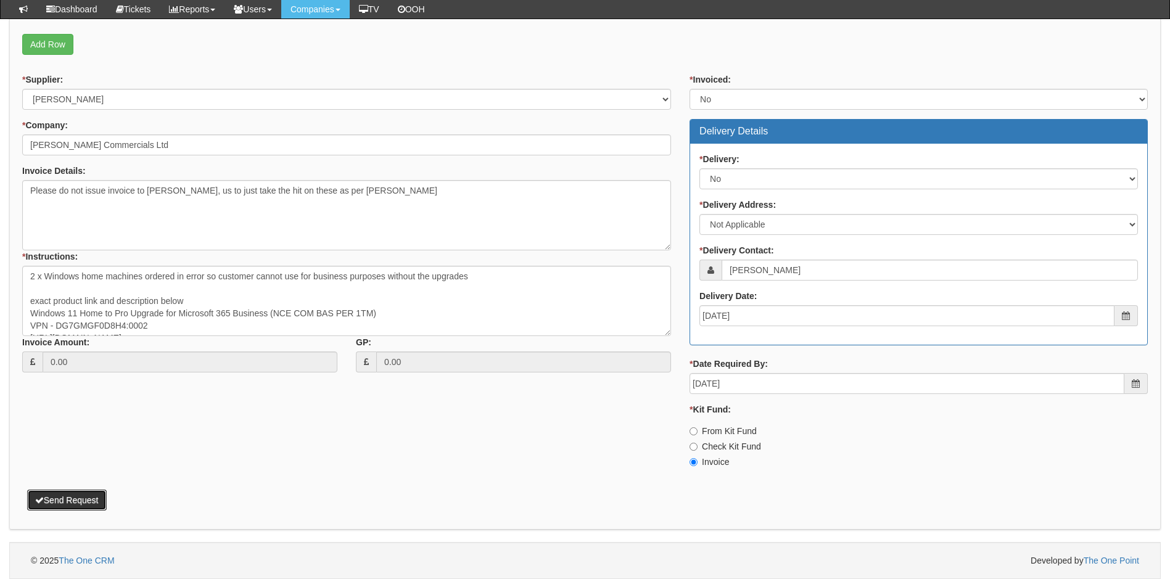
click at [75, 499] on button "Send Request" at bounding box center [67, 500] width 80 height 21
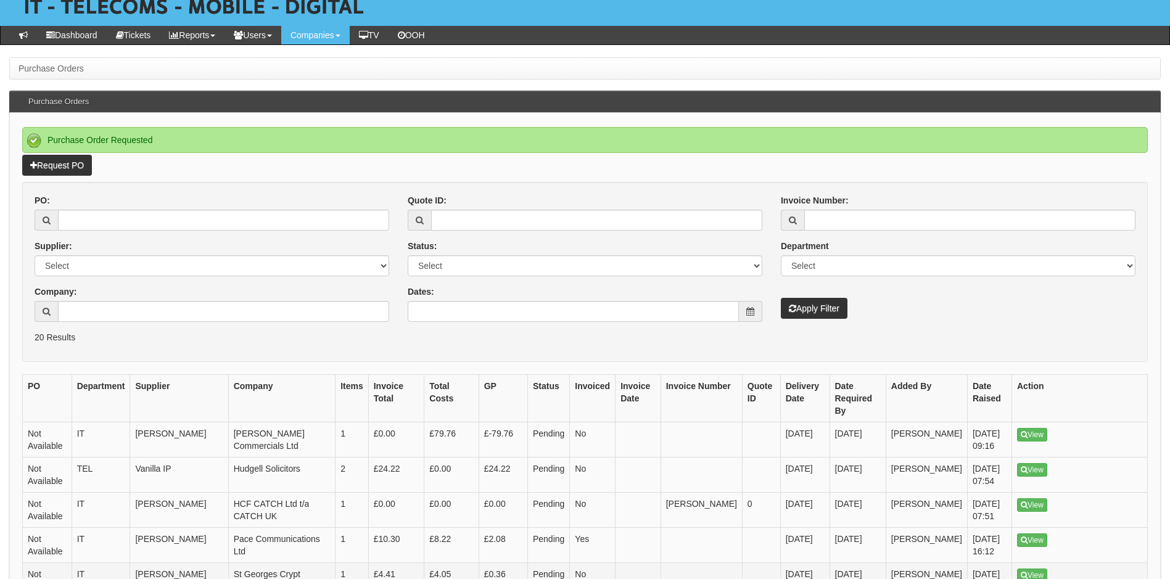
scroll to position [185, 0]
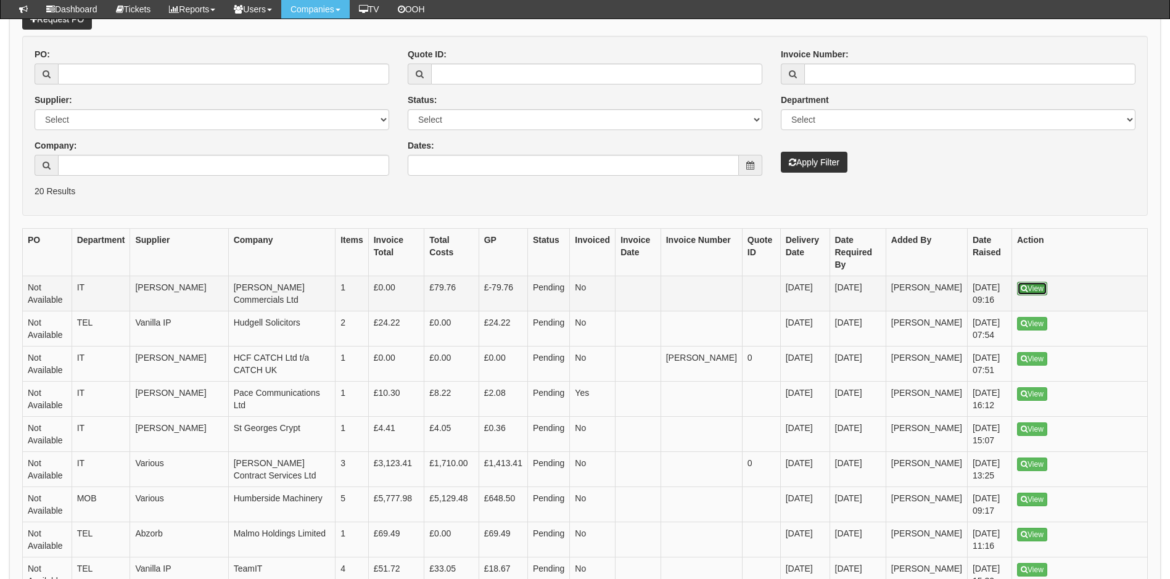
click at [1033, 282] on link "View" at bounding box center [1032, 289] width 30 height 14
